Goal: Information Seeking & Learning: Learn about a topic

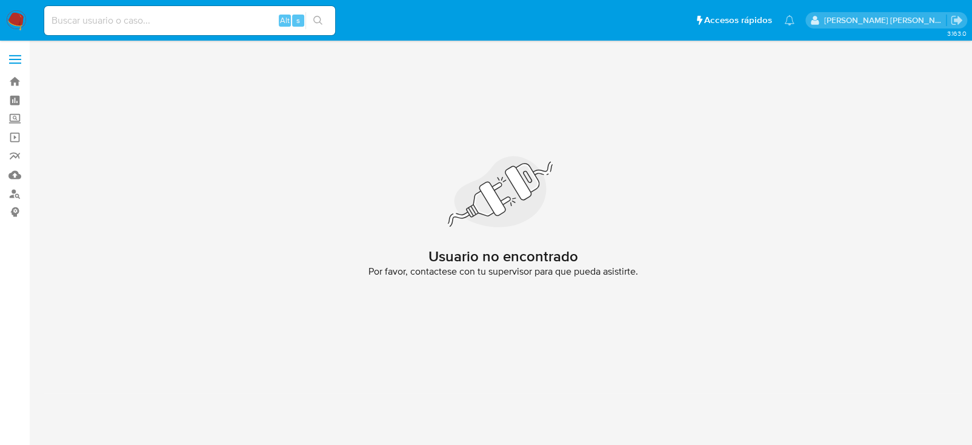
click at [108, 33] on div "Alt s" at bounding box center [189, 20] width 291 height 29
click at [108, 23] on input at bounding box center [189, 21] width 291 height 16
paste input "680161749"
type input "680161749"
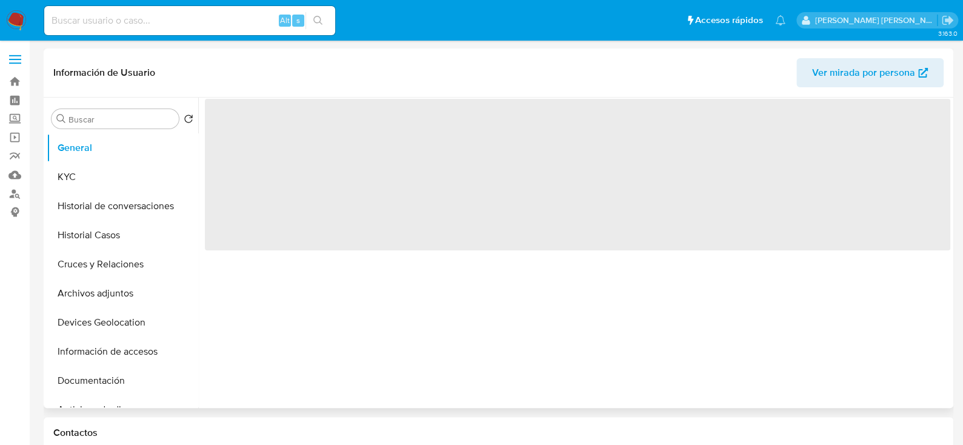
select select "10"
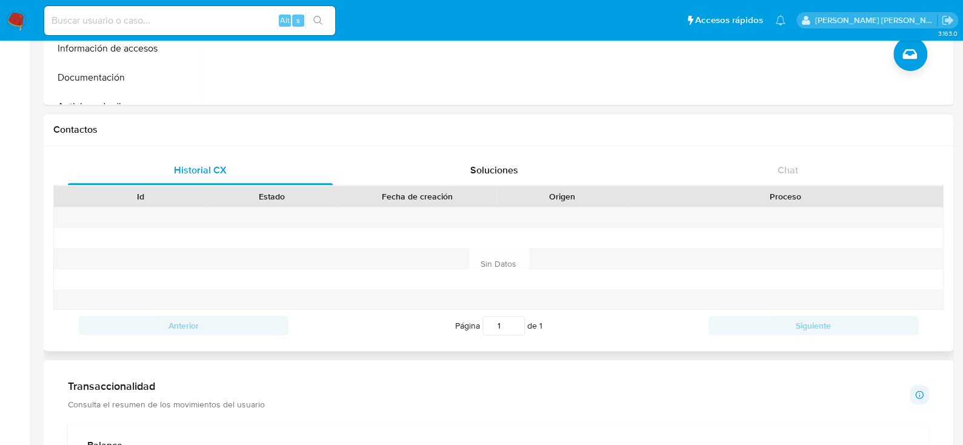
scroll to position [545, 0]
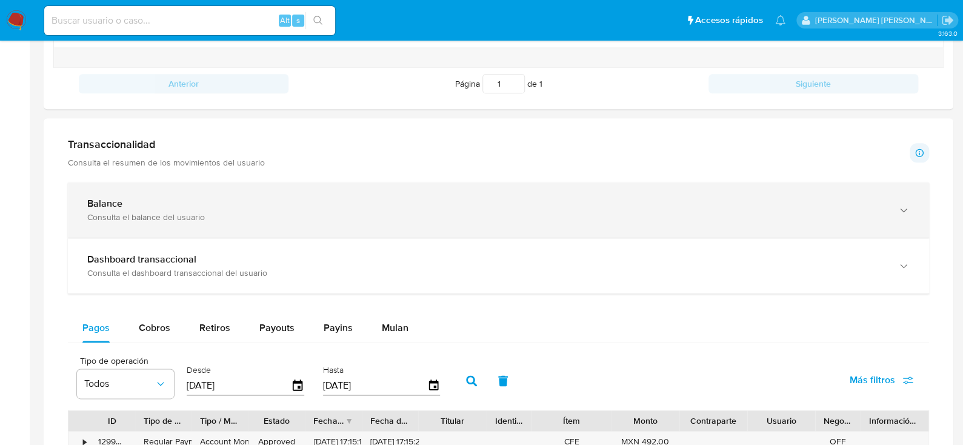
click at [206, 212] on div "Consulta el balance del usuario" at bounding box center [486, 217] width 798 height 11
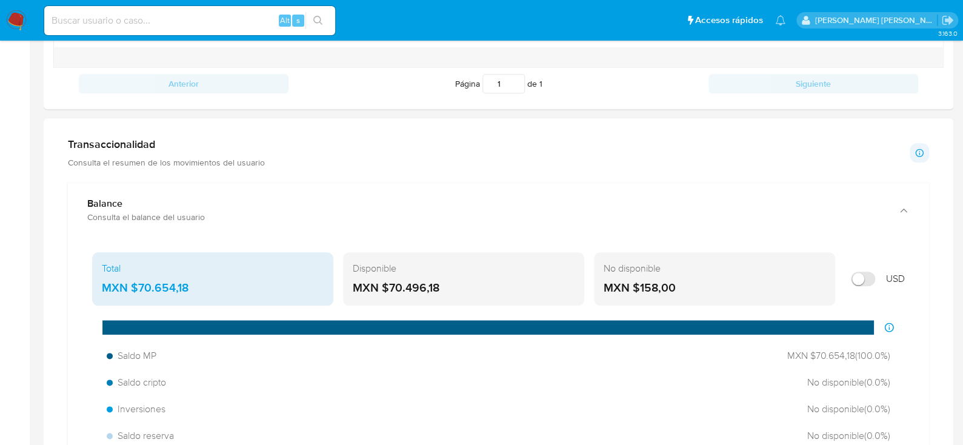
drag, startPoint x: 444, startPoint y: 283, endPoint x: 387, endPoint y: 288, distance: 57.2
click at [387, 288] on div "MXN $70.496,18" at bounding box center [464, 288] width 222 height 16
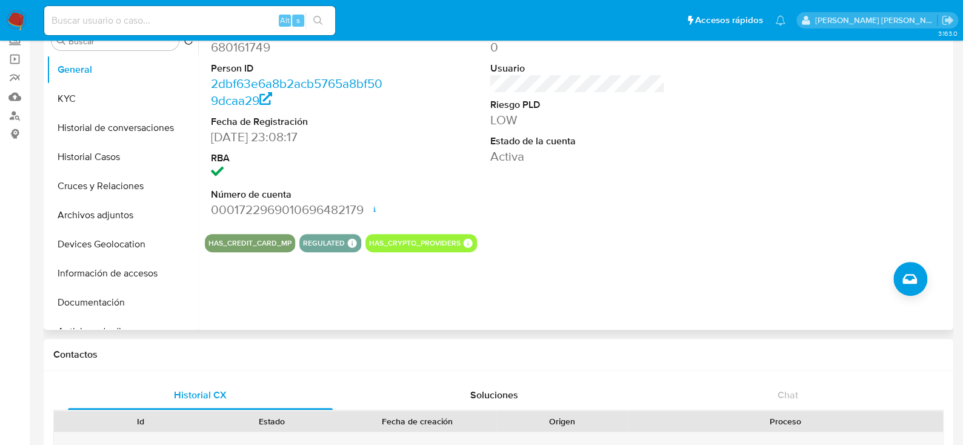
scroll to position [0, 0]
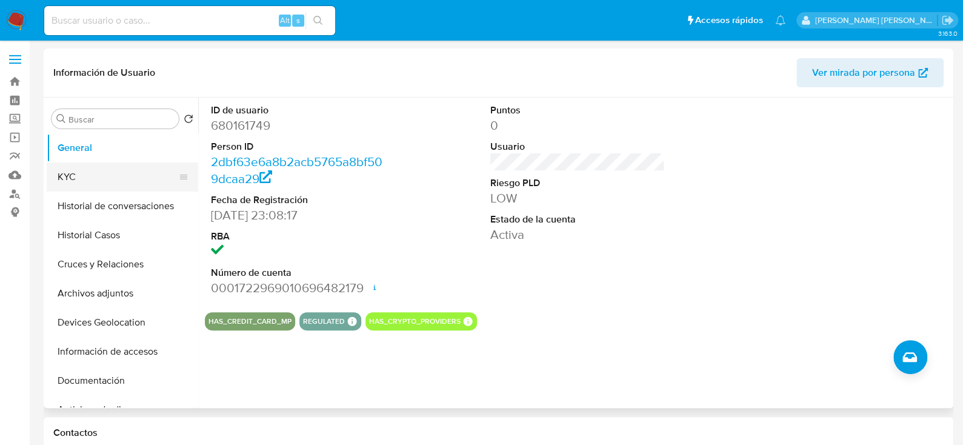
click at [76, 170] on button "KYC" at bounding box center [118, 176] width 142 height 29
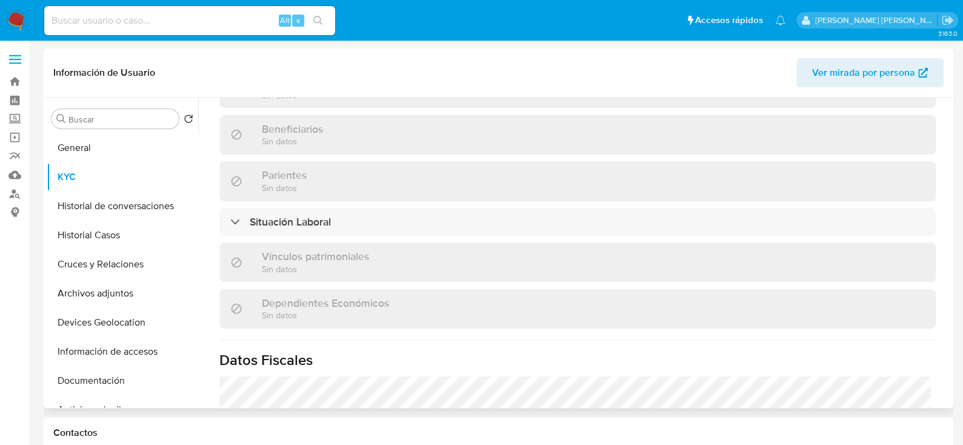
scroll to position [761, 0]
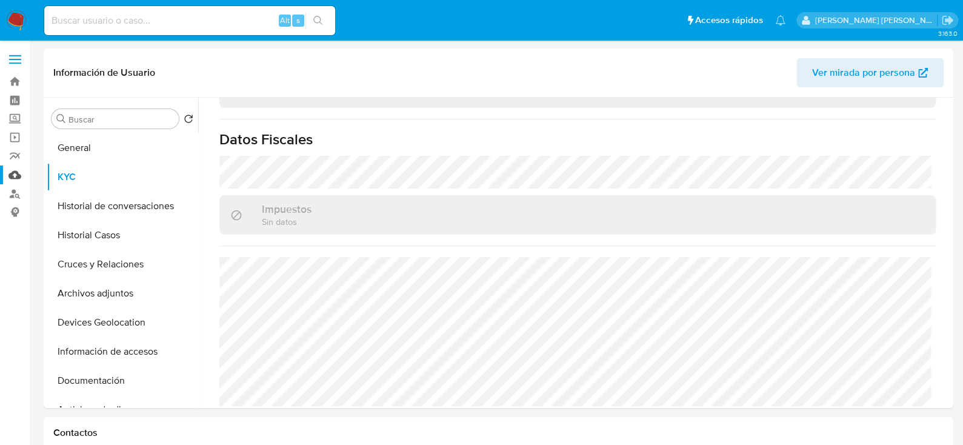
click at [17, 173] on link "Mulan" at bounding box center [72, 174] width 144 height 19
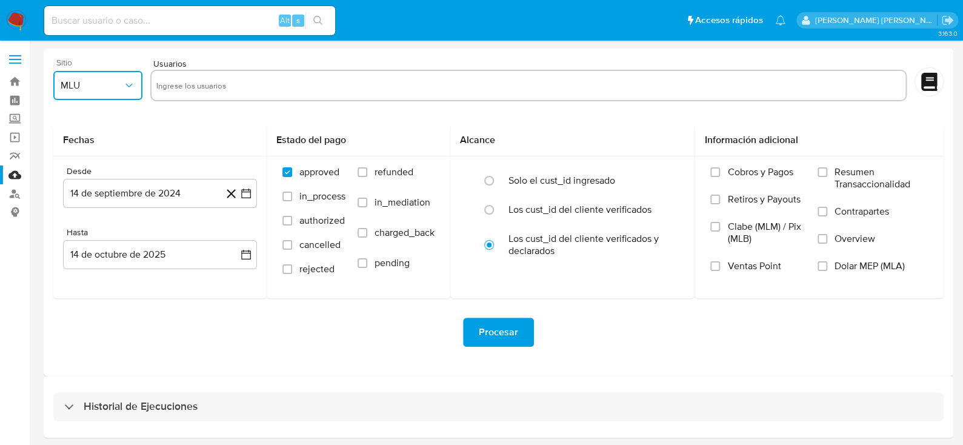
click at [124, 76] on button "MLU" at bounding box center [97, 85] width 89 height 29
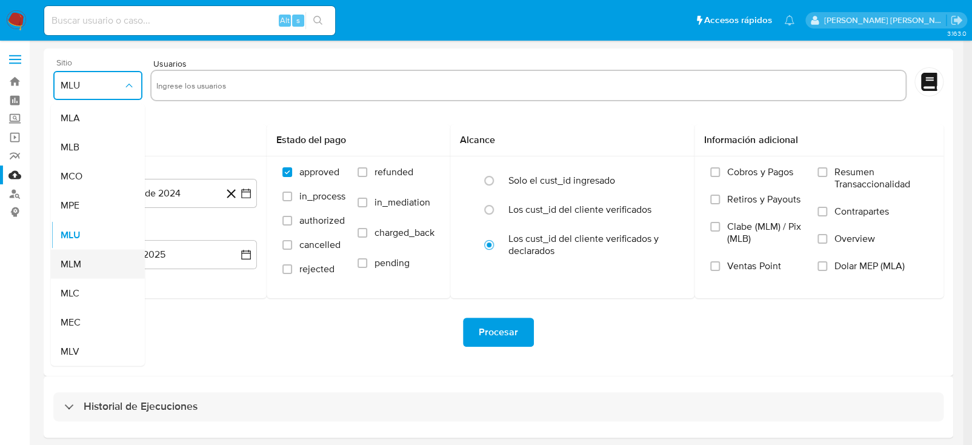
click at [78, 267] on span "MLM" at bounding box center [71, 264] width 21 height 12
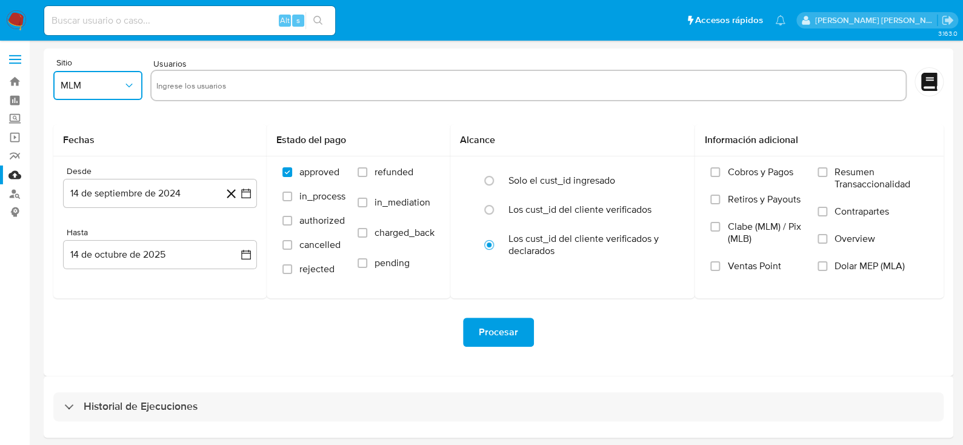
click at [216, 81] on input "text" at bounding box center [528, 85] width 745 height 19
type input "473229393"
click at [245, 197] on icon "button" at bounding box center [246, 193] width 10 height 10
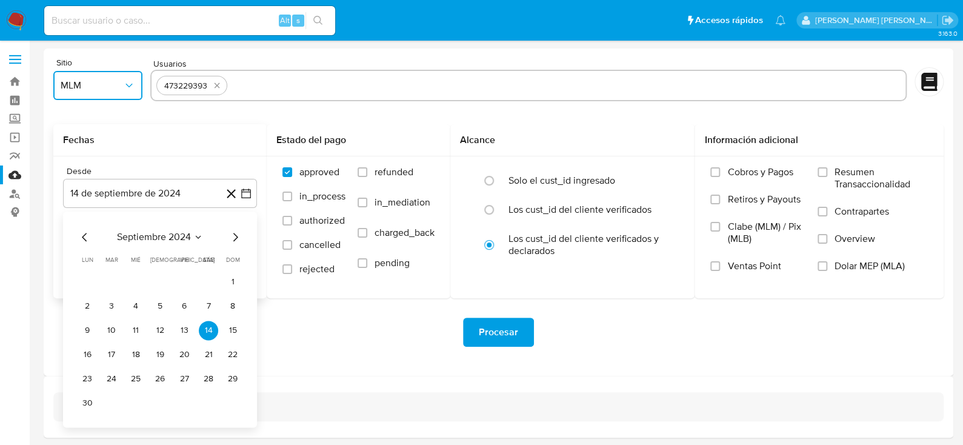
click at [239, 238] on icon "Mes siguiente" at bounding box center [235, 237] width 15 height 15
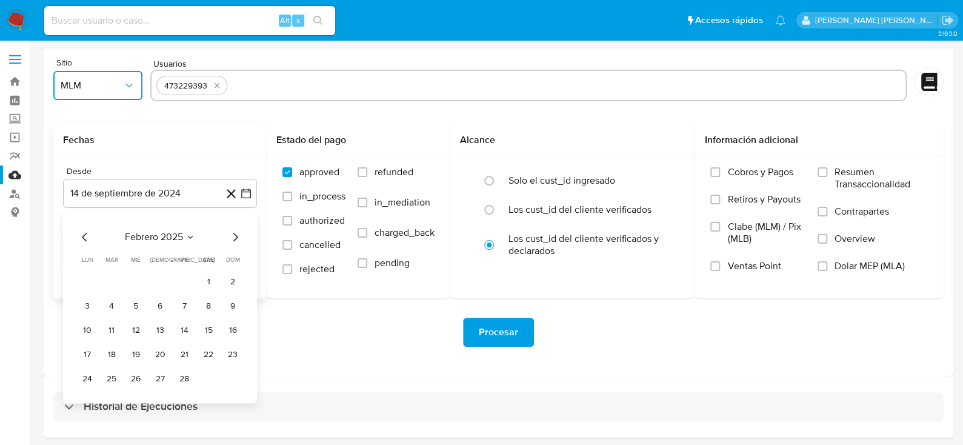
click at [239, 238] on icon "Mes siguiente" at bounding box center [235, 237] width 15 height 15
click at [163, 279] on button "1" at bounding box center [159, 281] width 19 height 19
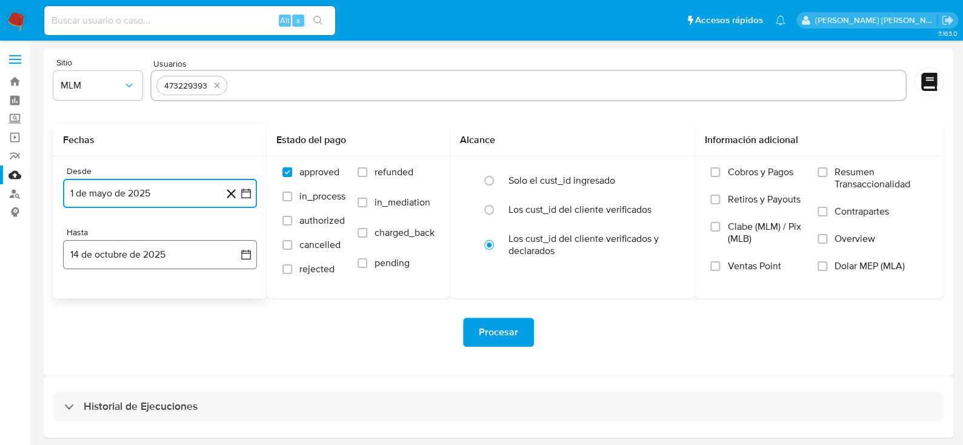
click at [249, 259] on icon "button" at bounding box center [246, 255] width 10 height 10
click at [79, 298] on icon "Mes anterior" at bounding box center [85, 298] width 15 height 15
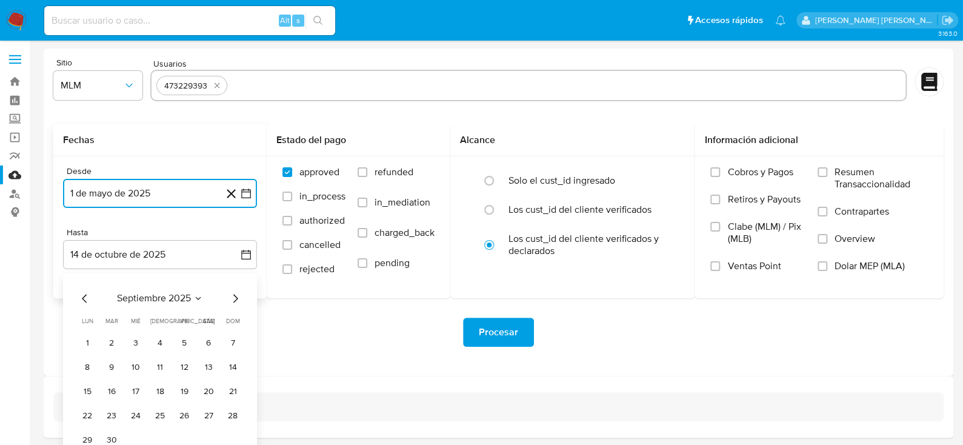
click at [79, 297] on icon "Mes anterior" at bounding box center [85, 298] width 15 height 15
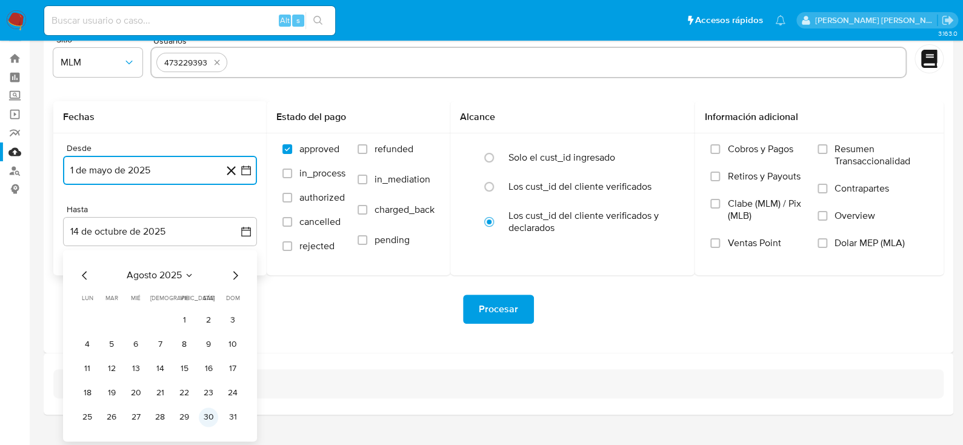
scroll to position [44, 0]
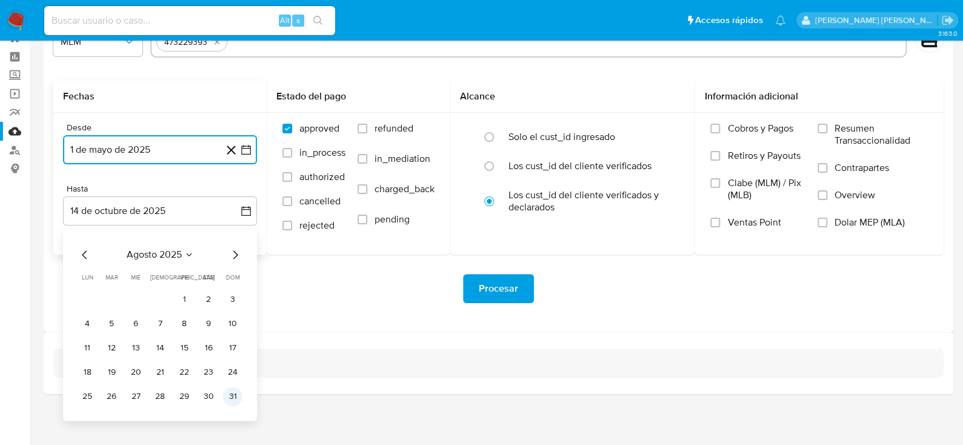
click at [228, 398] on button "31" at bounding box center [232, 396] width 19 height 19
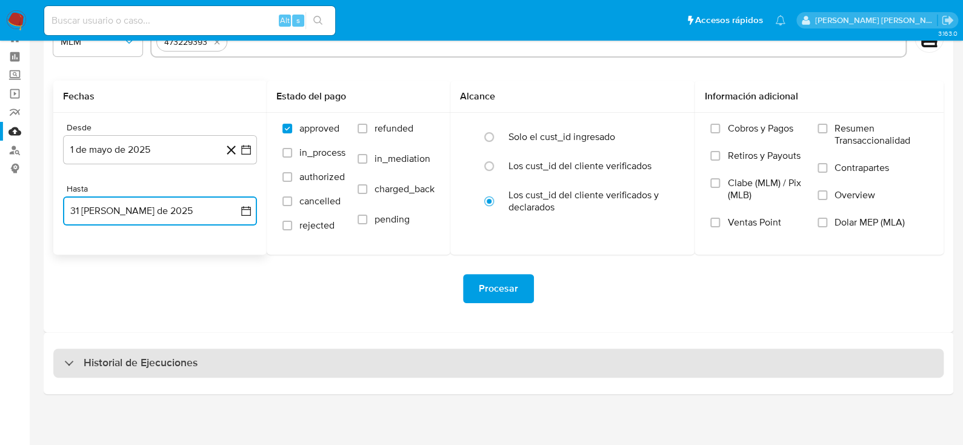
click at [306, 353] on div "Historial de Ejecuciones" at bounding box center [498, 362] width 890 height 29
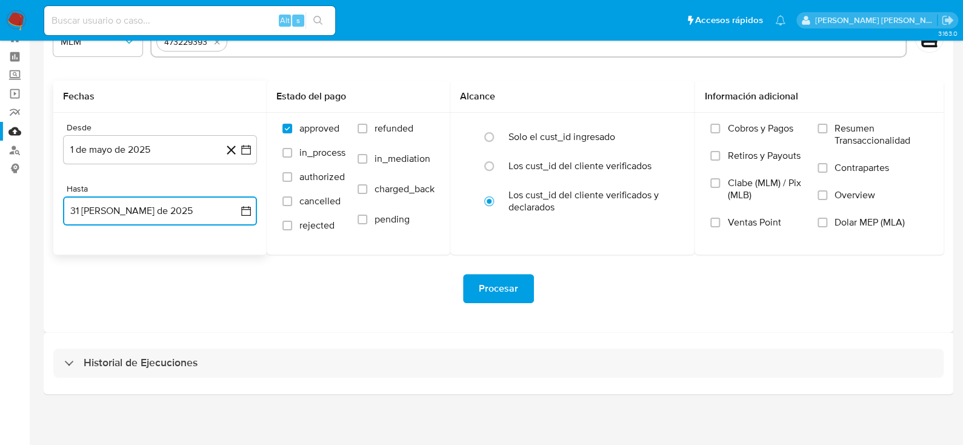
select select "10"
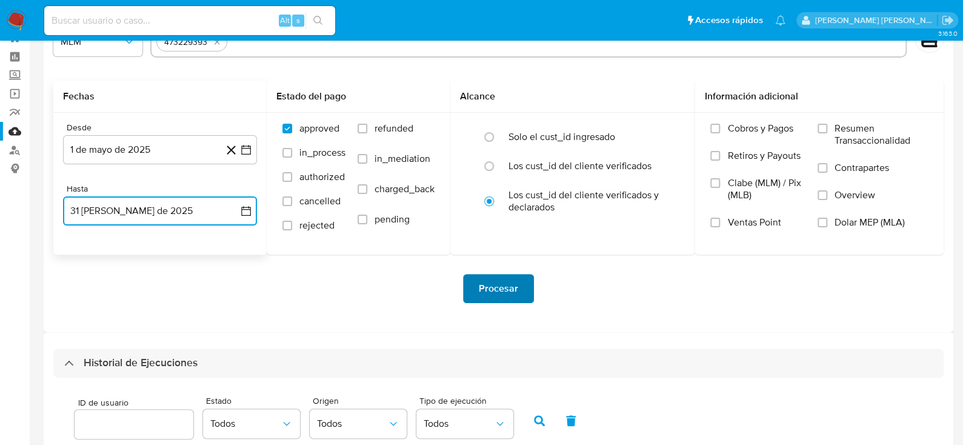
click at [498, 295] on span "Procesar" at bounding box center [498, 288] width 39 height 27
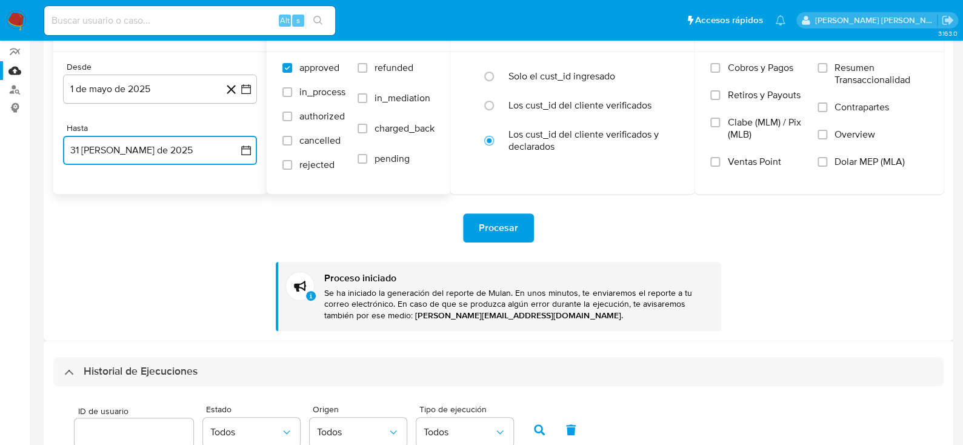
scroll to position [0, 0]
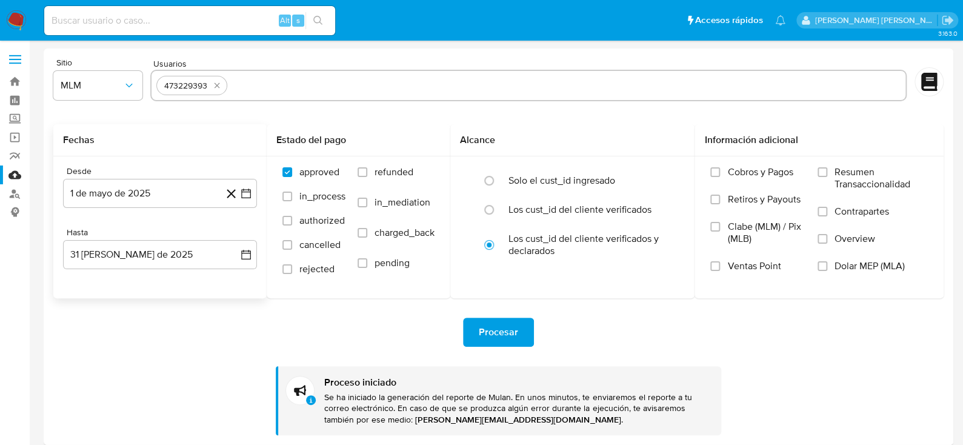
drag, startPoint x: 21, startPoint y: 18, endPoint x: 291, endPoint y: 119, distance: 288.6
click at [21, 18] on img at bounding box center [16, 20] width 21 height 21
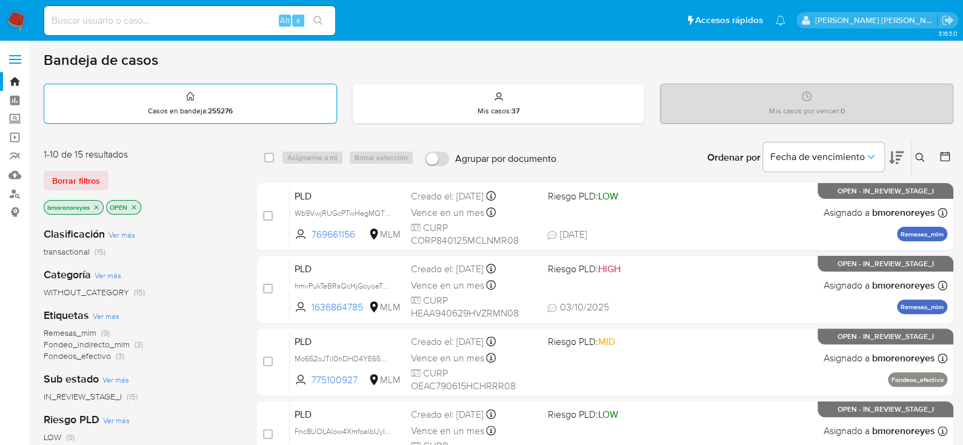
click at [291, 110] on div "Casos en bandeja : 255276" at bounding box center [190, 103] width 292 height 39
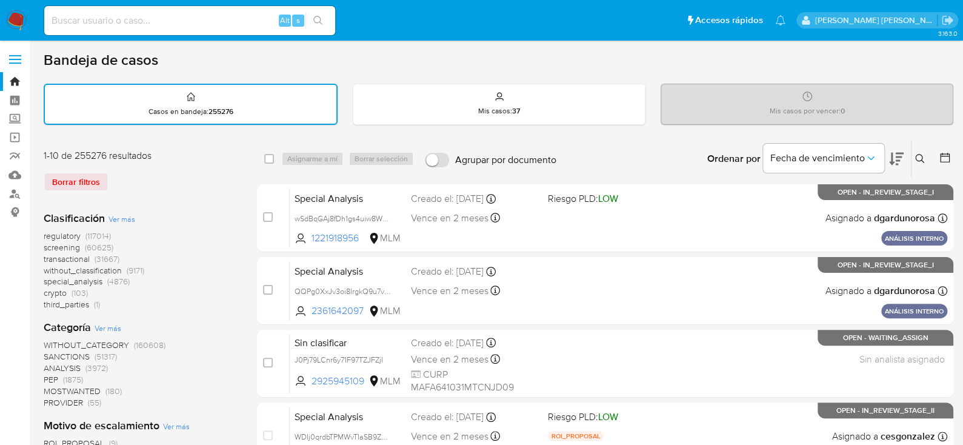
click at [915, 154] on icon at bounding box center [920, 159] width 10 height 10
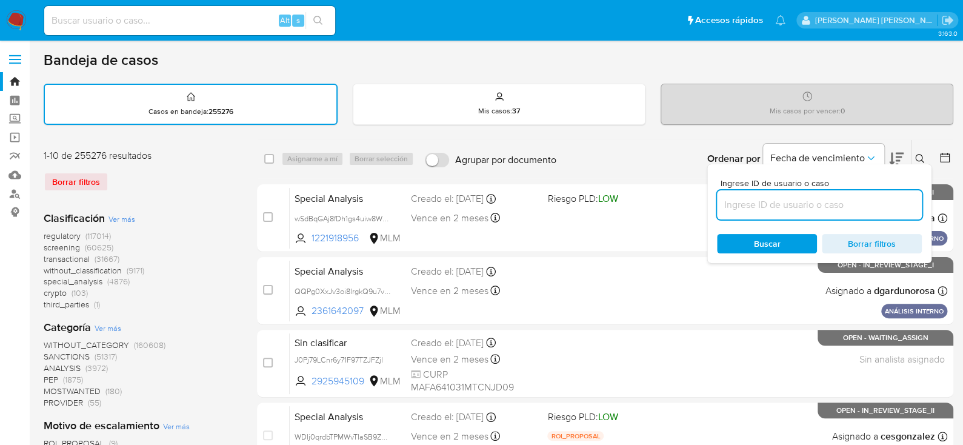
click at [750, 205] on input at bounding box center [819, 205] width 205 height 16
type input "680161749"
click at [747, 242] on span "Buscar" at bounding box center [766, 243] width 83 height 17
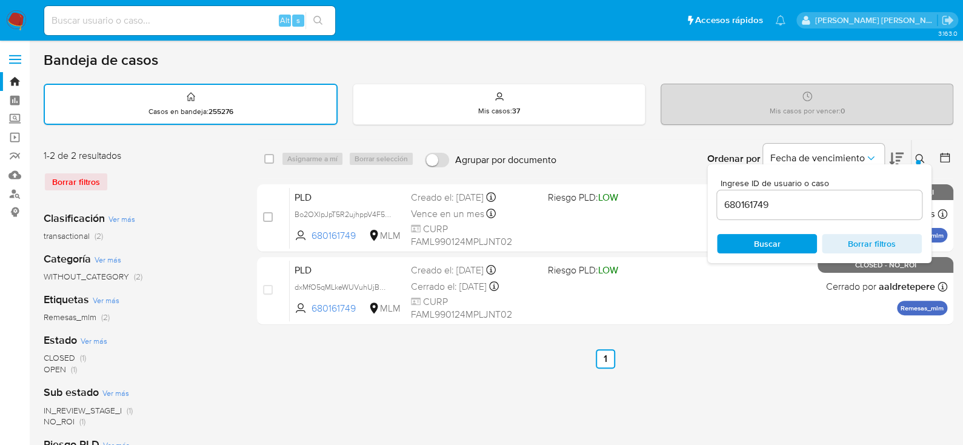
click at [921, 154] on icon at bounding box center [919, 158] width 9 height 9
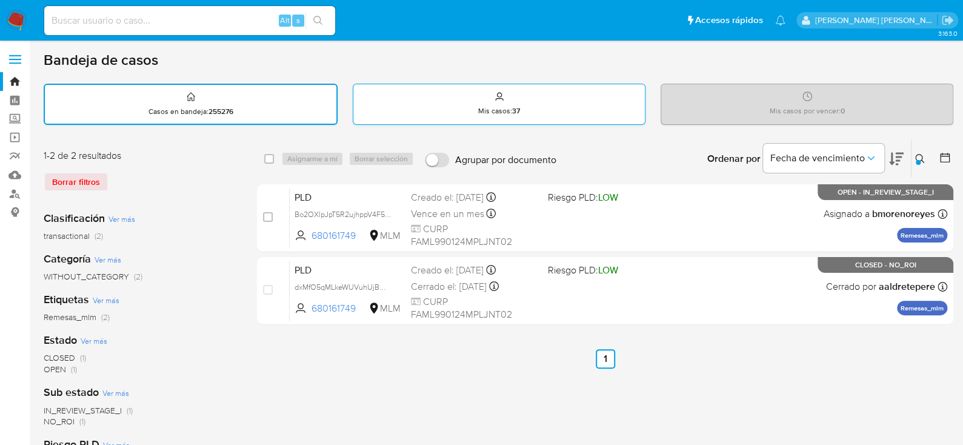
click at [514, 108] on strong "37" at bounding box center [516, 110] width 8 height 11
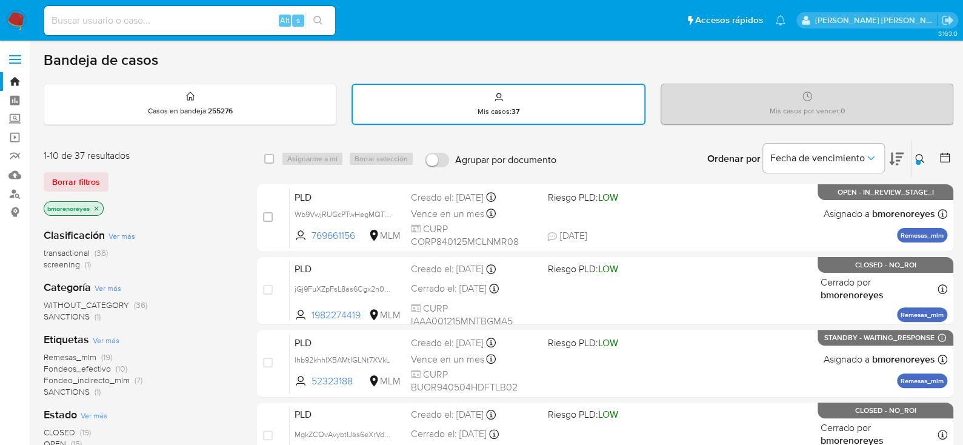
click at [922, 158] on icon at bounding box center [920, 159] width 10 height 10
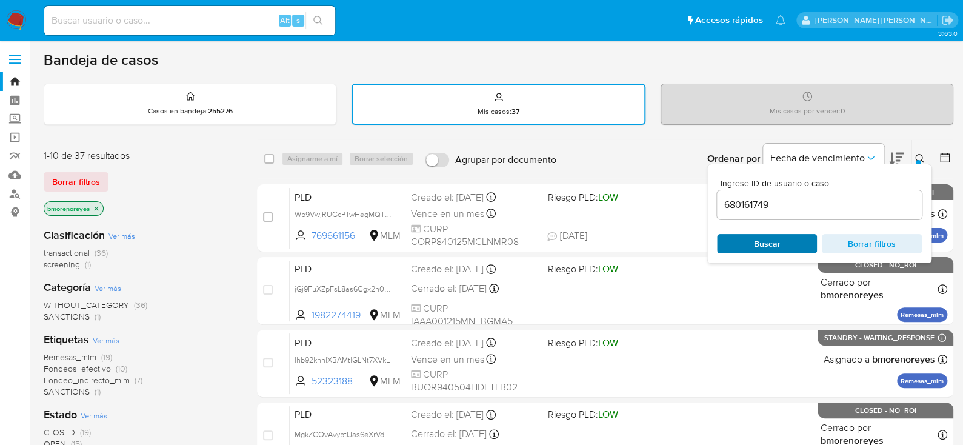
click at [762, 247] on span "Buscar" at bounding box center [767, 243] width 27 height 19
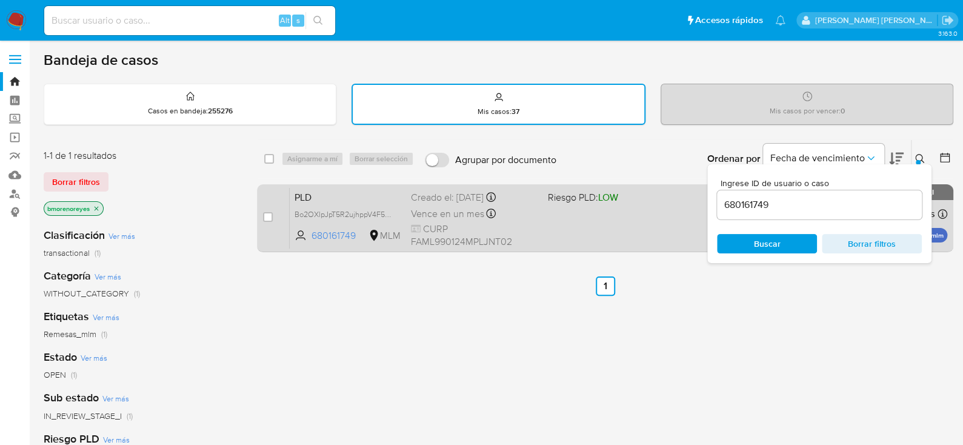
click at [658, 228] on div "PLD Bo2OXlpJpT5R2ujhppV4F5Lw 680161749 MLM Riesgo PLD: LOW Creado el: 12/09/202…" at bounding box center [619, 217] width 658 height 61
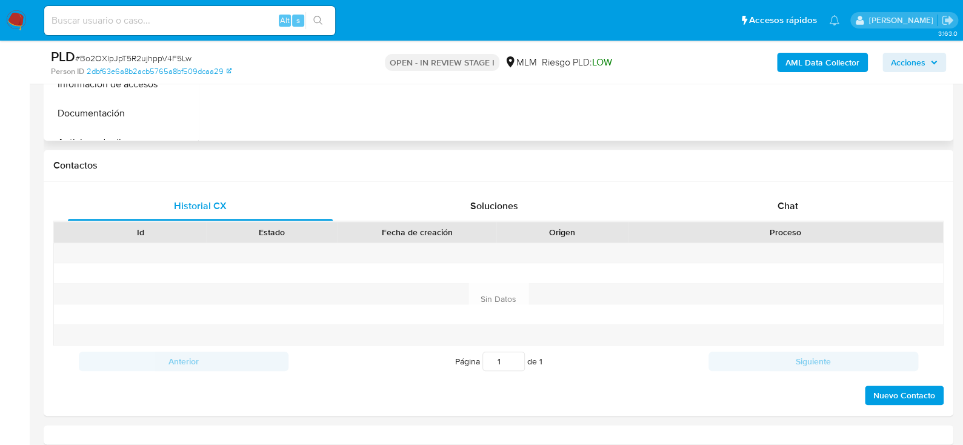
scroll to position [242, 0]
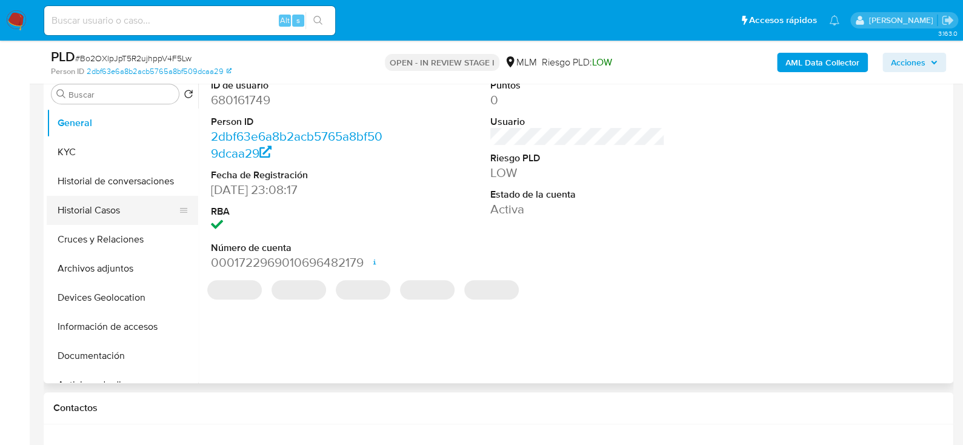
select select "10"
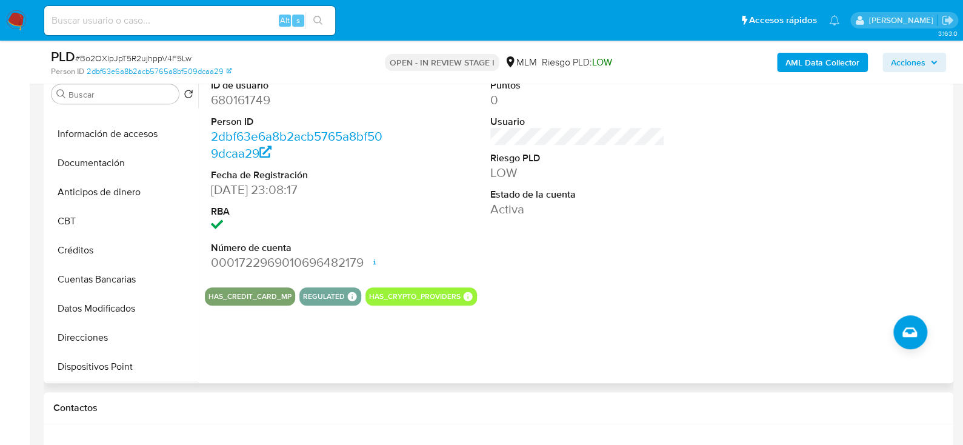
scroll to position [181, 0]
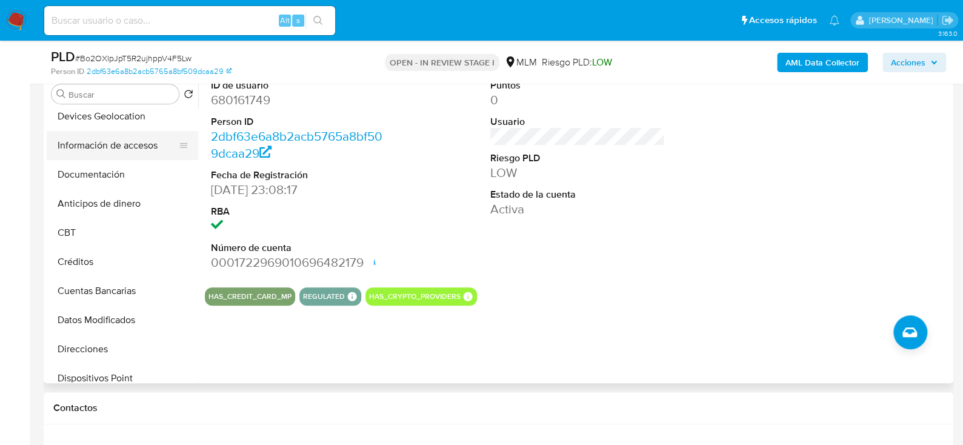
click at [114, 138] on button "Información de accesos" at bounding box center [118, 145] width 142 height 29
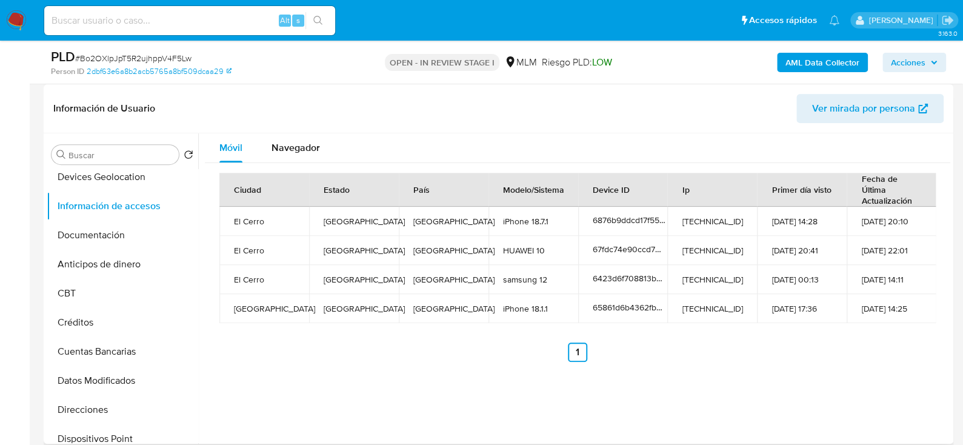
scroll to position [61, 0]
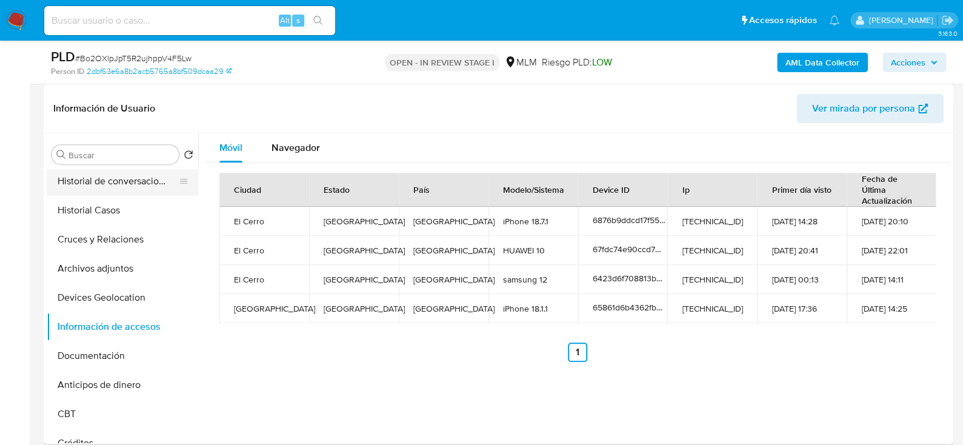
click at [107, 190] on button "Historial de conversaciones" at bounding box center [118, 181] width 142 height 29
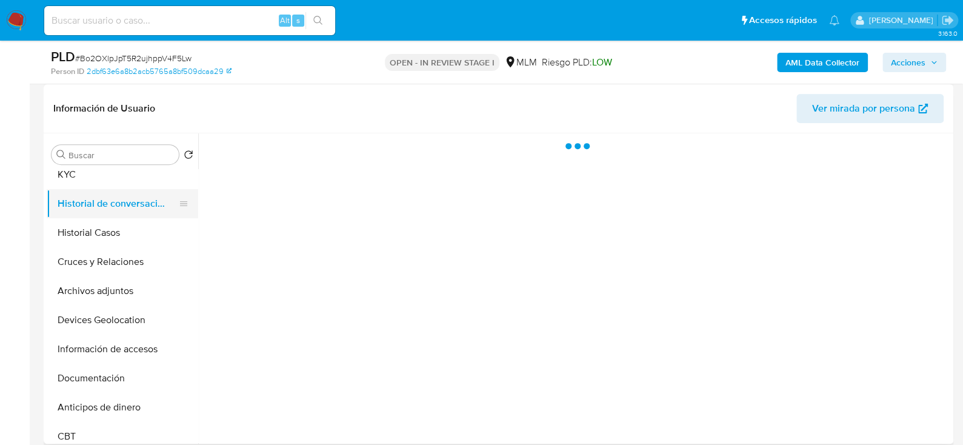
scroll to position [0, 0]
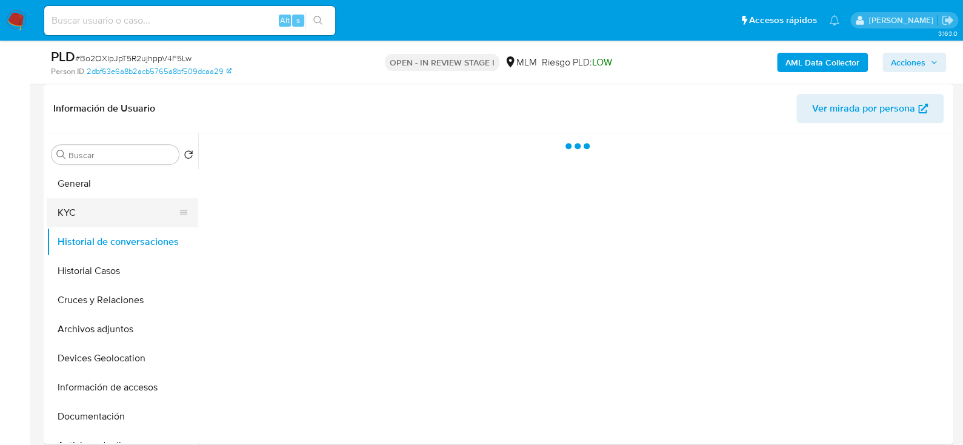
click at [93, 210] on button "KYC" at bounding box center [118, 212] width 142 height 29
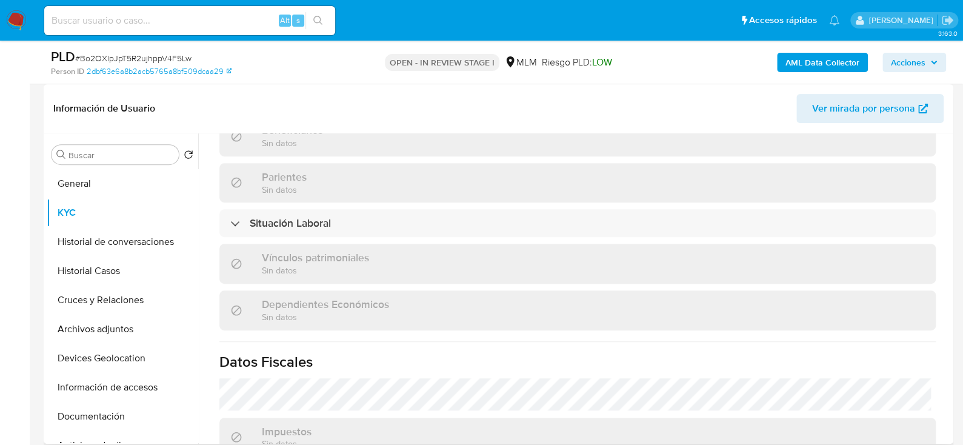
scroll to position [606, 0]
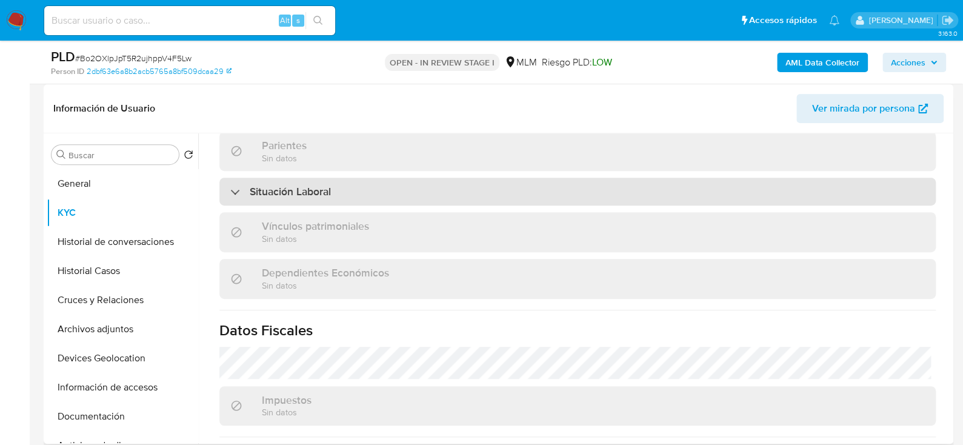
click at [468, 187] on div "Situación Laboral" at bounding box center [577, 192] width 716 height 28
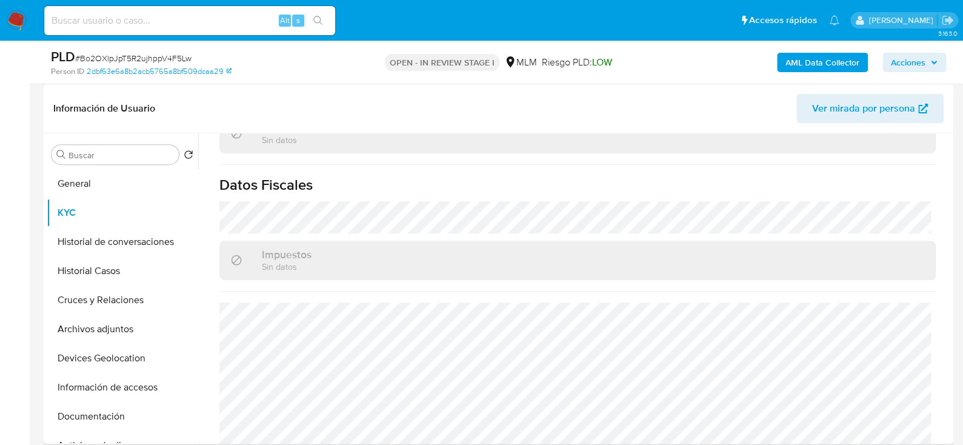
scroll to position [937, 0]
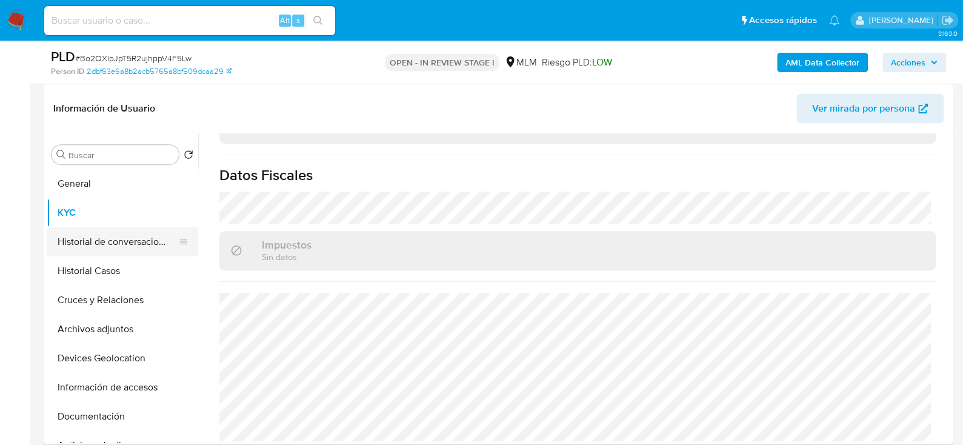
click at [124, 235] on button "Historial de conversaciones" at bounding box center [118, 241] width 142 height 29
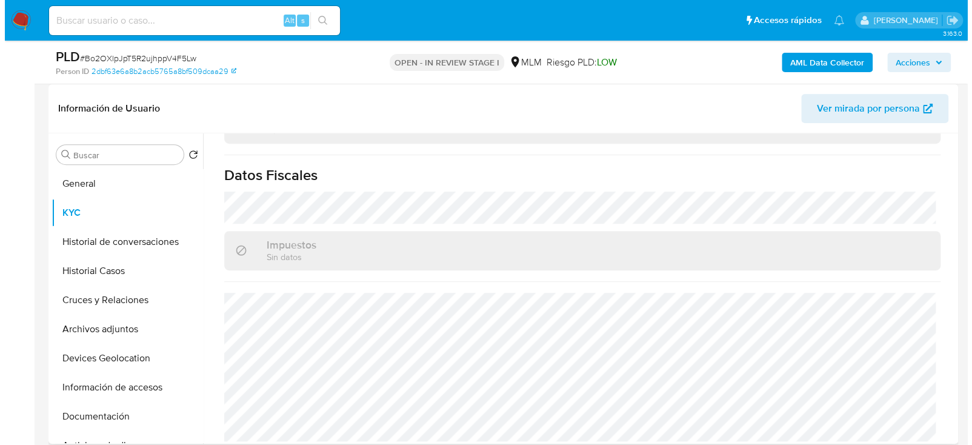
scroll to position [0, 0]
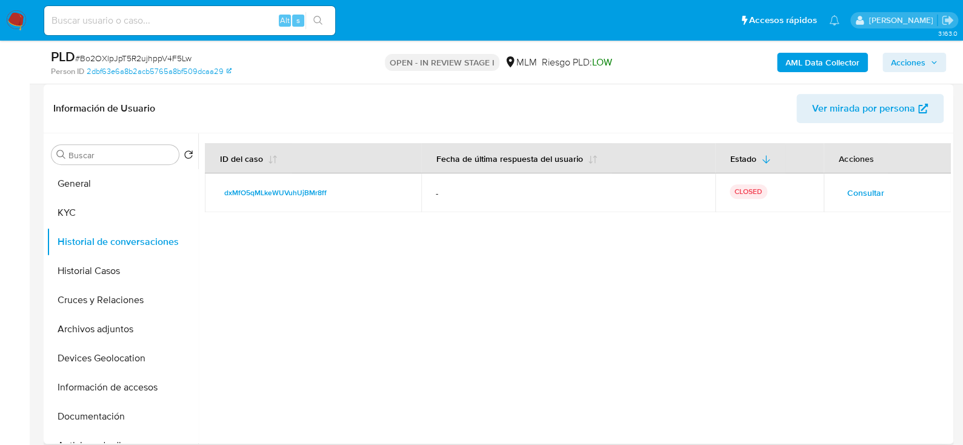
click at [874, 189] on span "Consultar" at bounding box center [865, 192] width 37 height 17
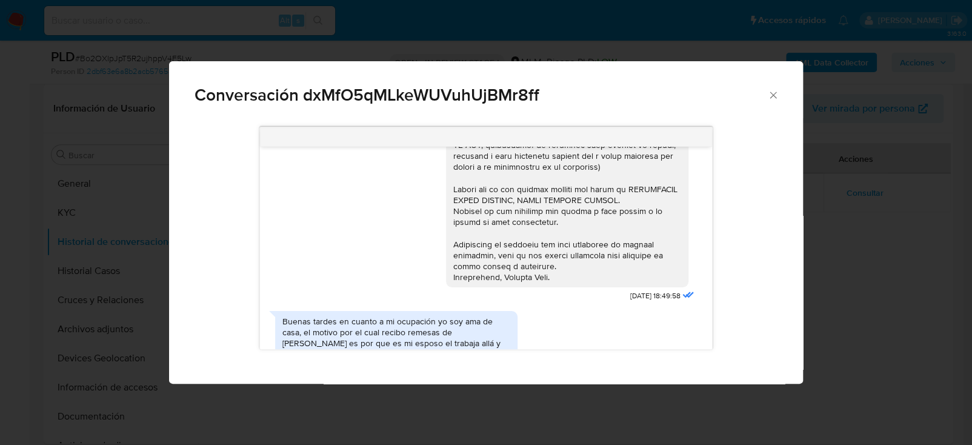
scroll to position [303, 0]
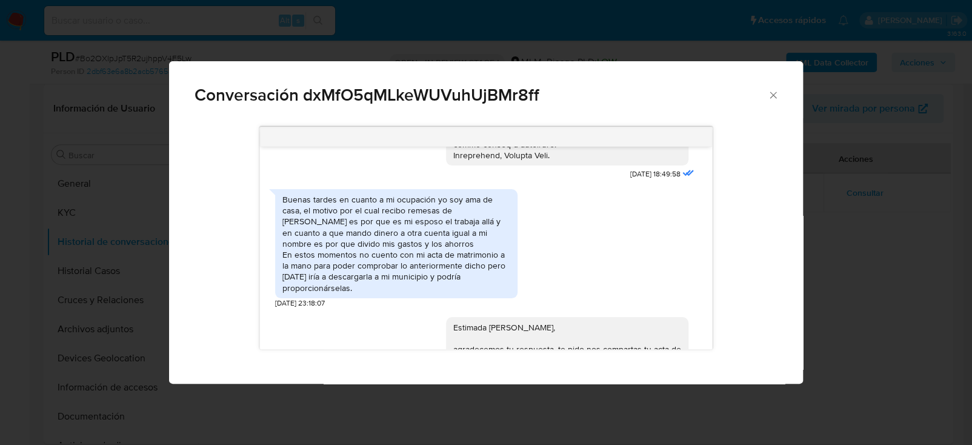
click at [367, 207] on div "Buenas tardes en cuanto a mi ocupación yo soy ama de casa, el motivo por el cua…" at bounding box center [396, 243] width 228 height 99
drag, startPoint x: 281, startPoint y: 196, endPoint x: 353, endPoint y: 286, distance: 115.9
click at [353, 286] on div "Buenas tardes en cuanto a mi ocupación yo soy ama de casa, el motivo por el cua…" at bounding box center [396, 243] width 242 height 109
copy div "Buenas tardes en cuanto a mi ocupación yo soy ama de casa, el motivo por el cua…"
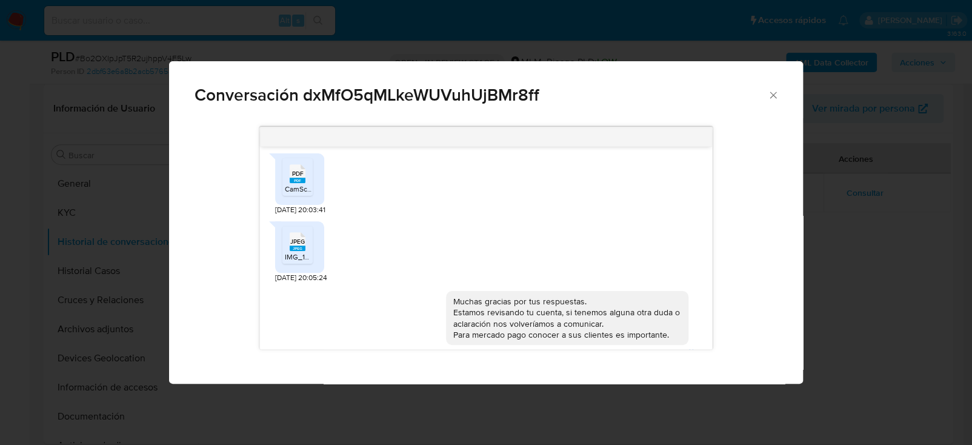
scroll to position [595, 0]
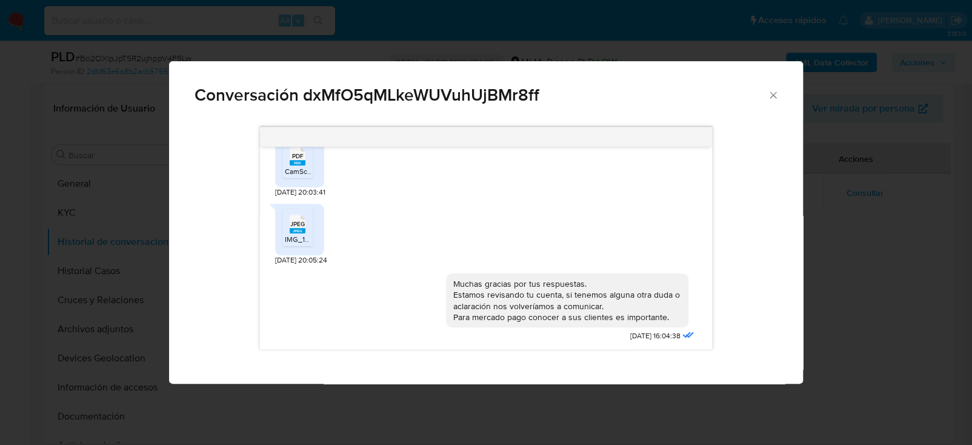
click at [294, 224] on span "JPEG" at bounding box center [297, 224] width 15 height 8
click at [282, 172] on li "PDF PDF CamScanner 11-12-2024 14.00.pdf" at bounding box center [297, 160] width 30 height 38
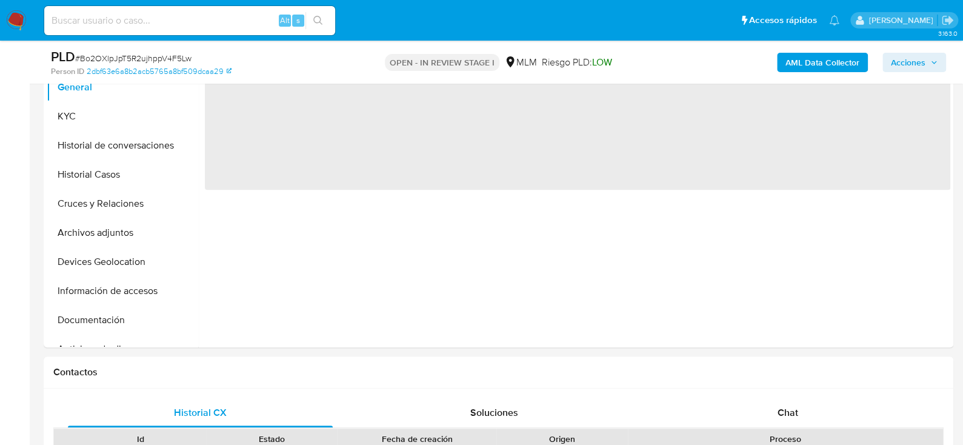
scroll to position [303, 0]
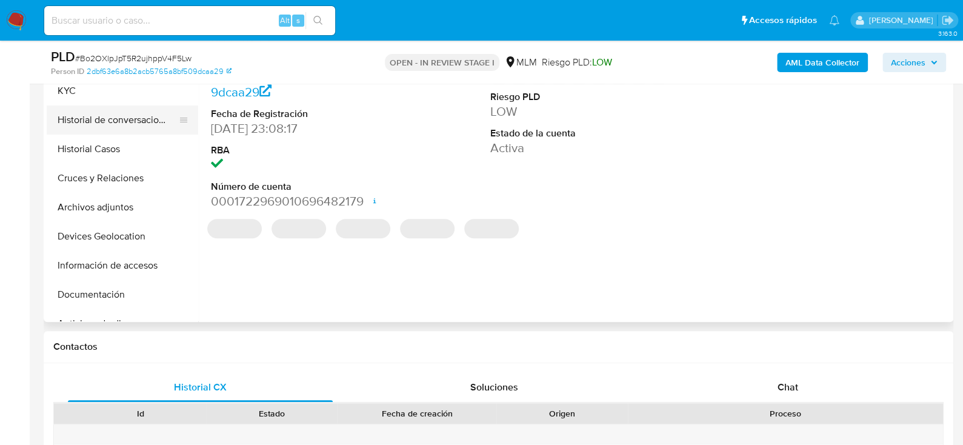
select select "10"
click at [79, 125] on button "Historial de conversaciones" at bounding box center [118, 119] width 142 height 29
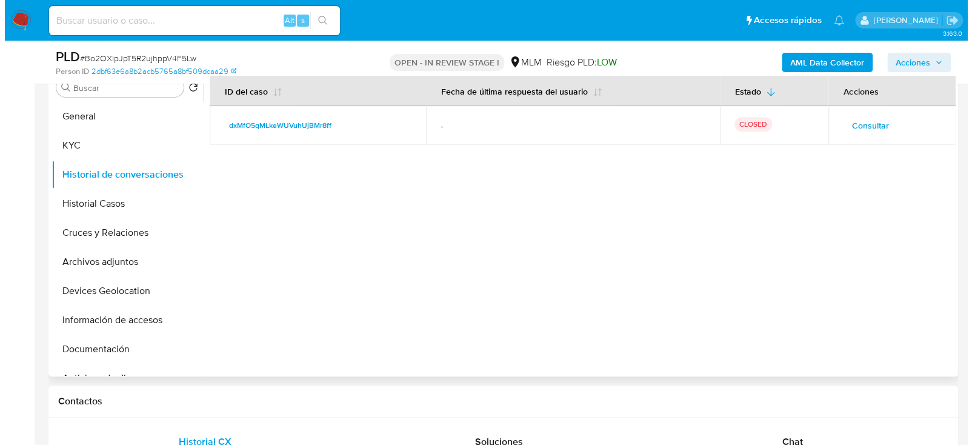
scroll to position [181, 0]
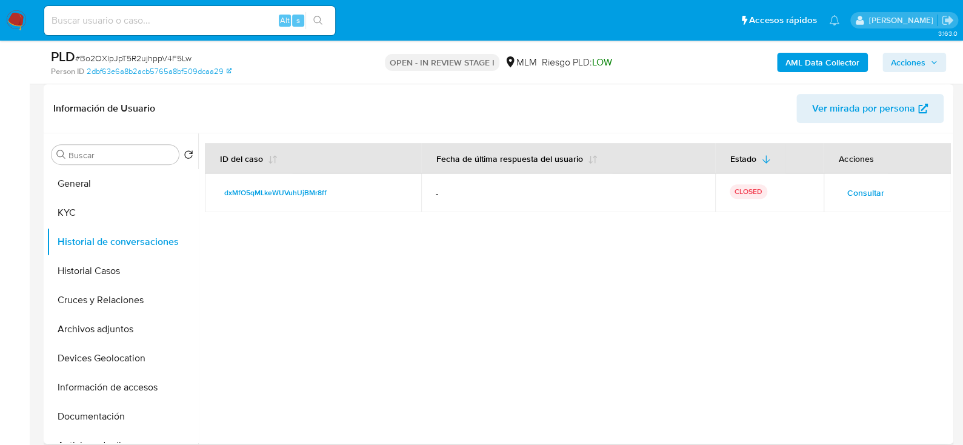
click at [862, 190] on span "Consultar" at bounding box center [865, 192] width 37 height 17
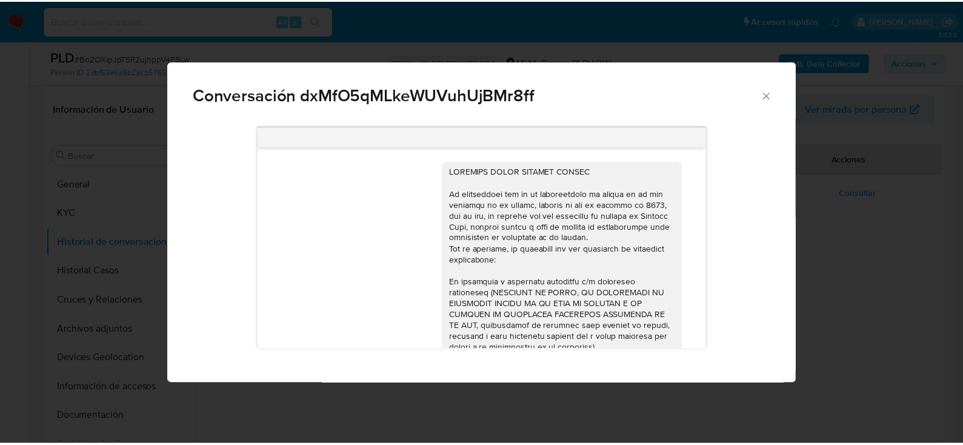
scroll to position [595, 0]
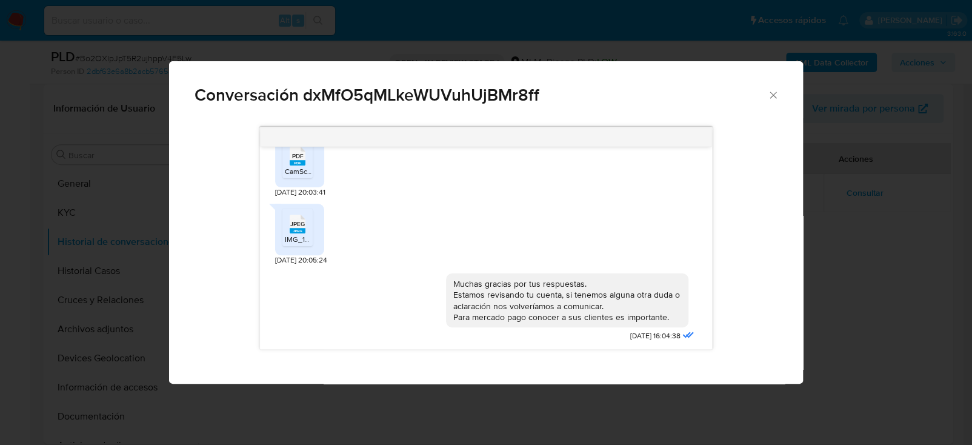
click at [288, 159] on div "PDF PDF" at bounding box center [297, 155] width 25 height 24
click at [305, 168] on span "CamScanner 11-12-2024 14.00.pdf" at bounding box center [332, 171] width 95 height 10
click at [781, 98] on div "Conversación dxMfO5qMLkeWUVuhUjBMr8ff" at bounding box center [486, 90] width 634 height 58
click at [779, 92] on div "Conversación dxMfO5qMLkeWUVuhUjBMr8ff" at bounding box center [486, 90] width 634 height 58
click at [776, 95] on icon "Cerrar" at bounding box center [773, 95] width 12 height 12
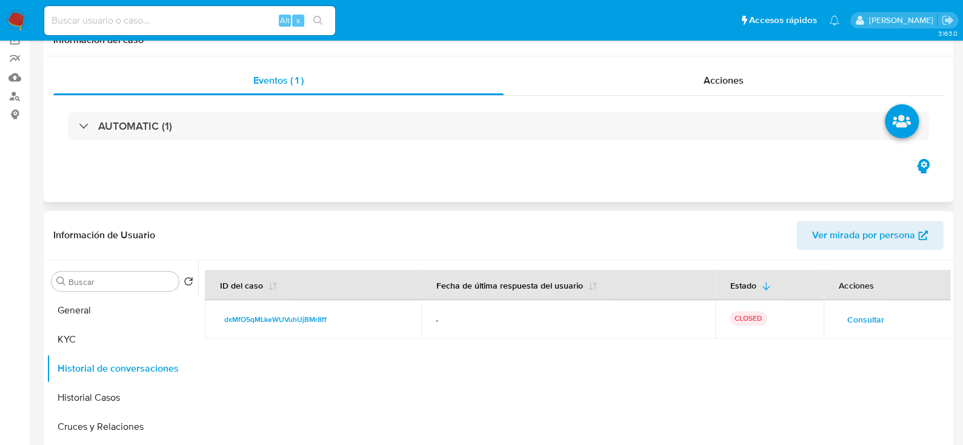
scroll to position [0, 0]
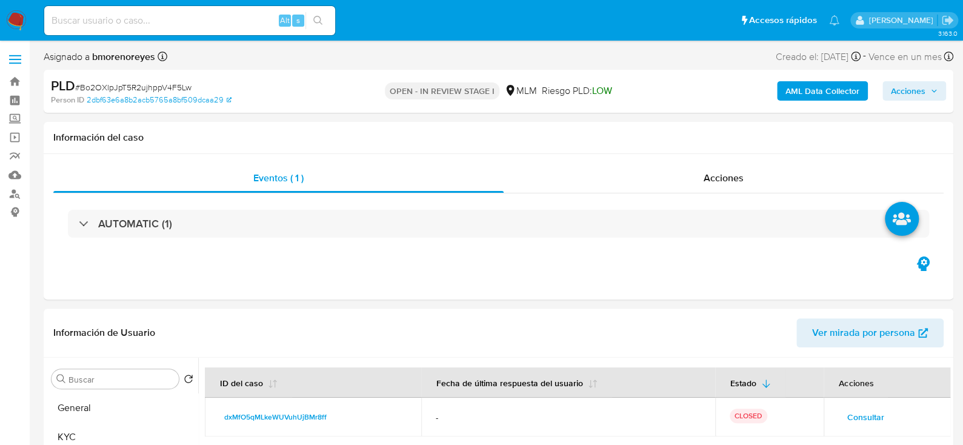
click at [19, 23] on img at bounding box center [16, 20] width 21 height 21
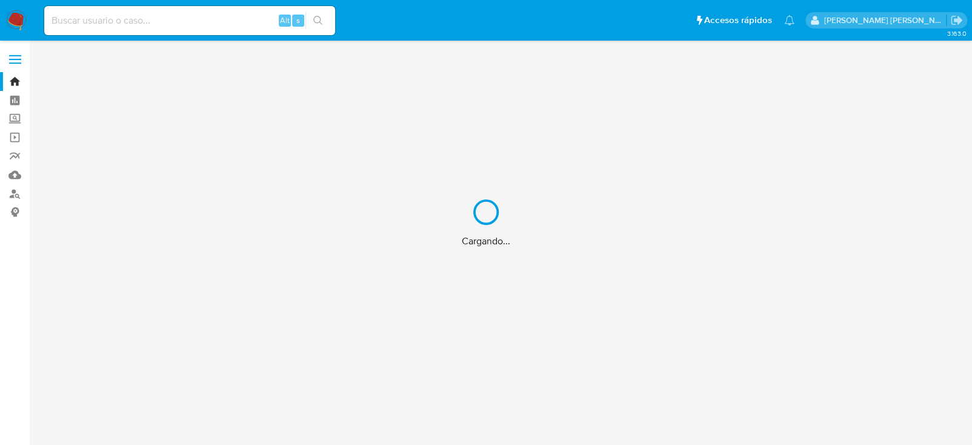
click at [199, 26] on div "Cargando..." at bounding box center [486, 222] width 972 height 445
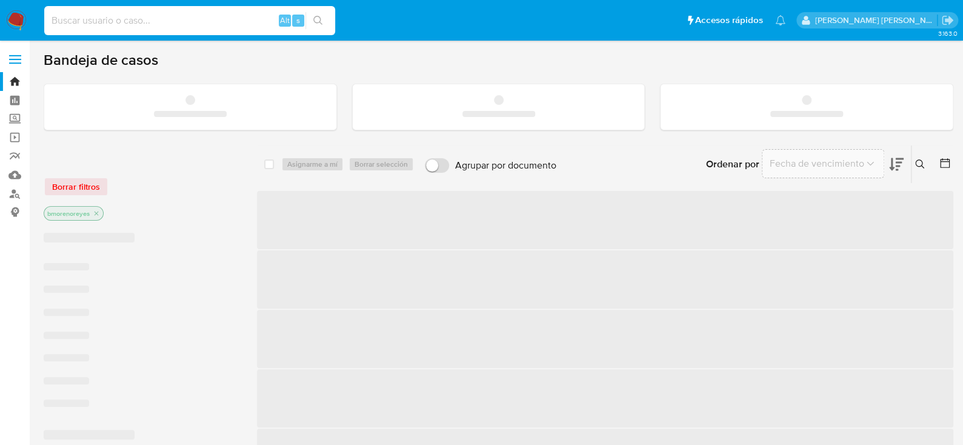
click at [207, 16] on input at bounding box center [189, 21] width 291 height 16
paste input "680161749"
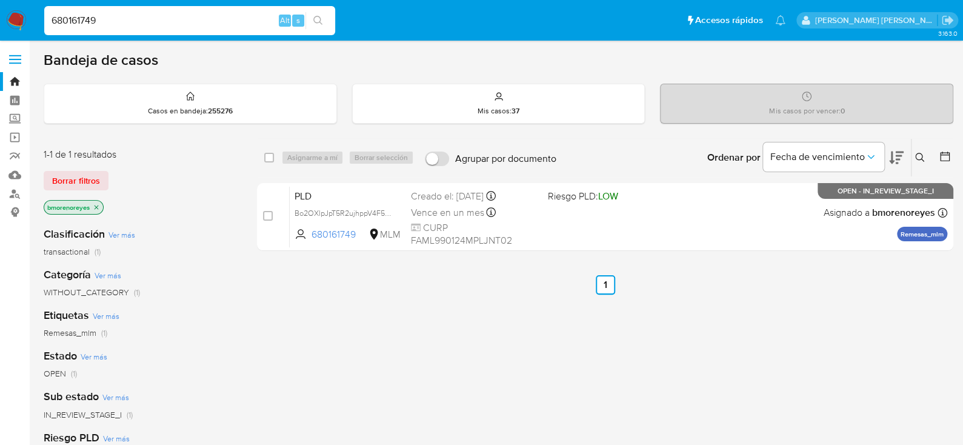
type input "680161749"
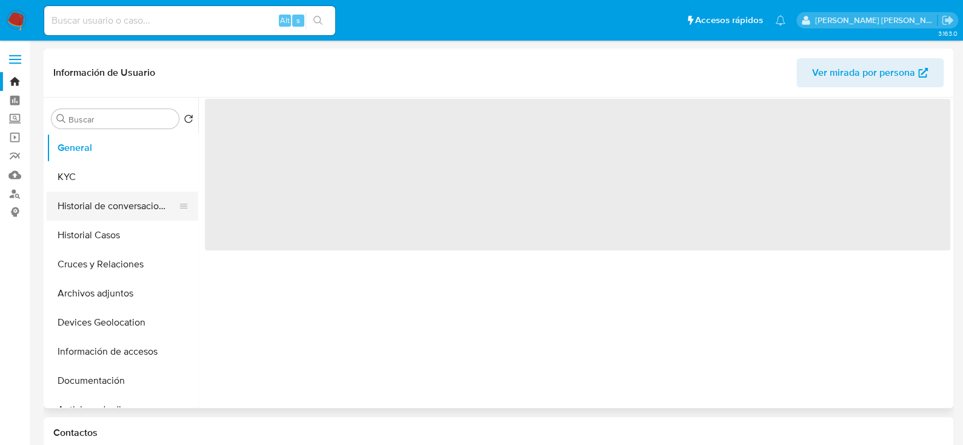
click at [82, 210] on button "Historial de conversaciones" at bounding box center [118, 206] width 142 height 29
select select "10"
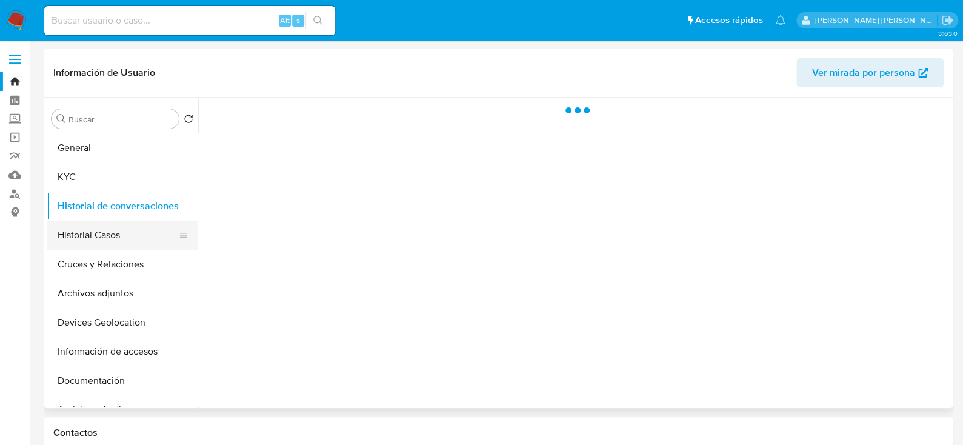
click at [136, 239] on button "Historial Casos" at bounding box center [118, 235] width 142 height 29
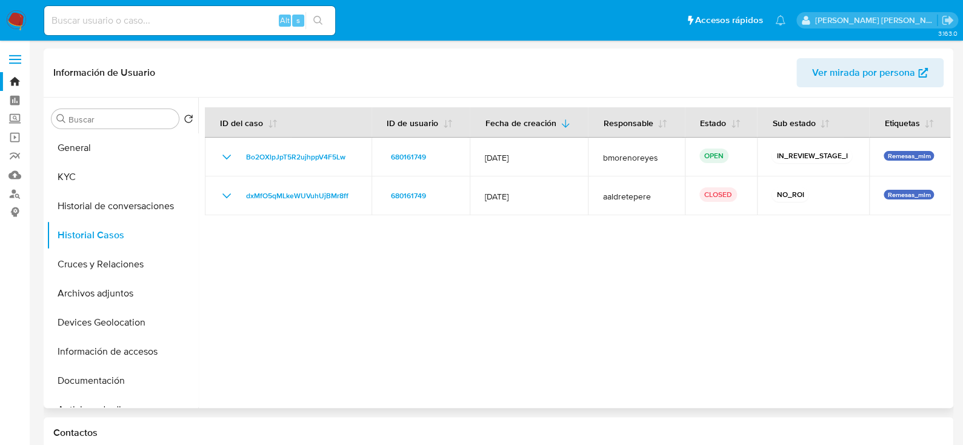
click at [489, 293] on div at bounding box center [574, 253] width 752 height 310
